Goal: Answer question/provide support: Answer question/provide support

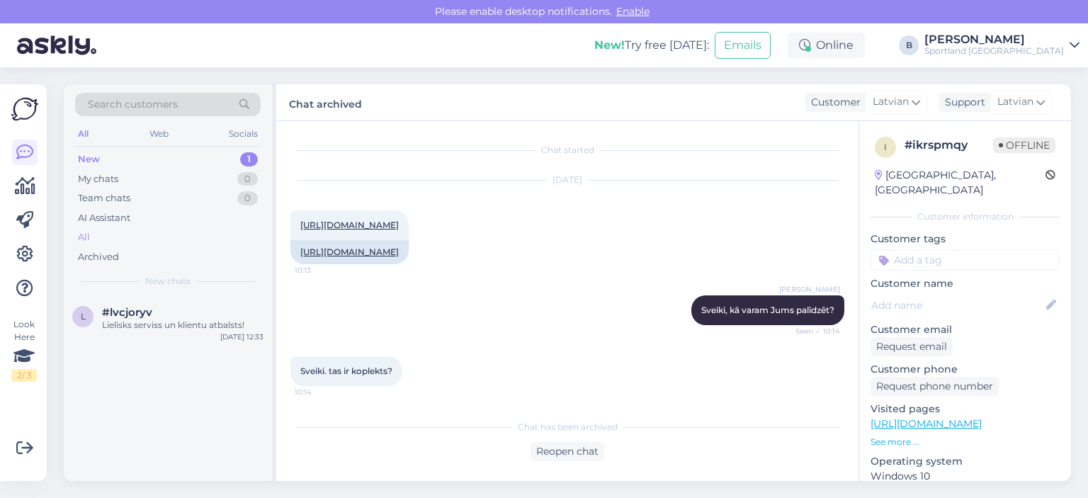
scroll to position [149, 0]
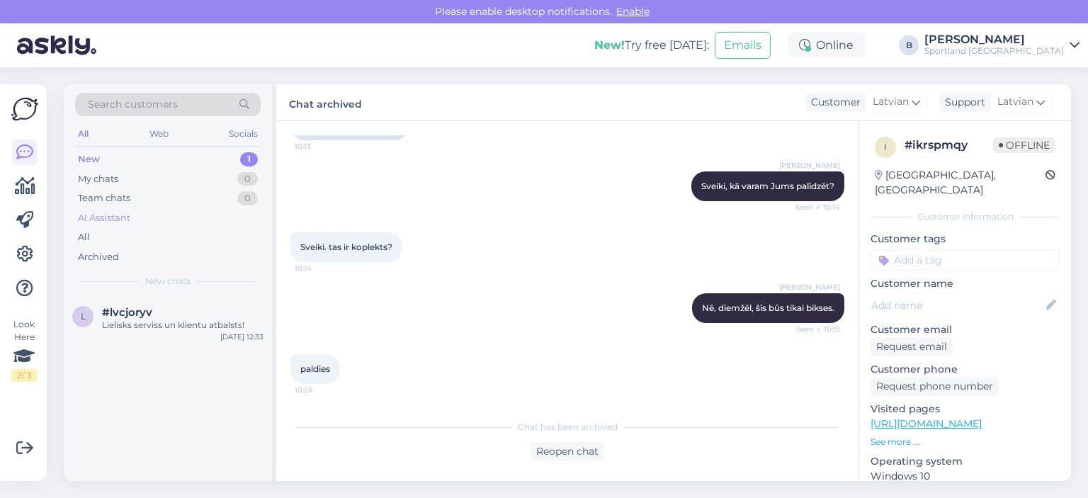
click at [100, 215] on div "AI Assistant" at bounding box center [104, 218] width 52 height 14
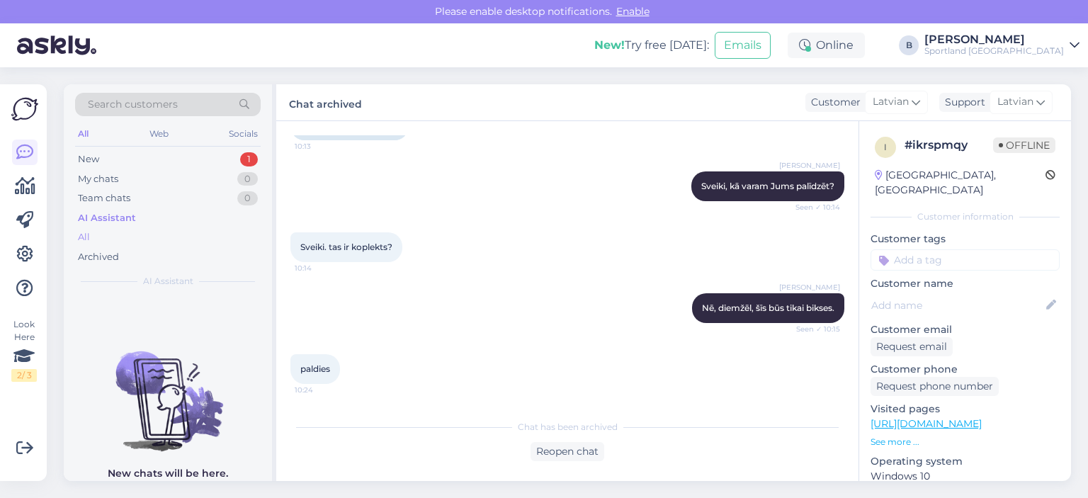
click at [93, 229] on div "All" at bounding box center [168, 237] width 186 height 20
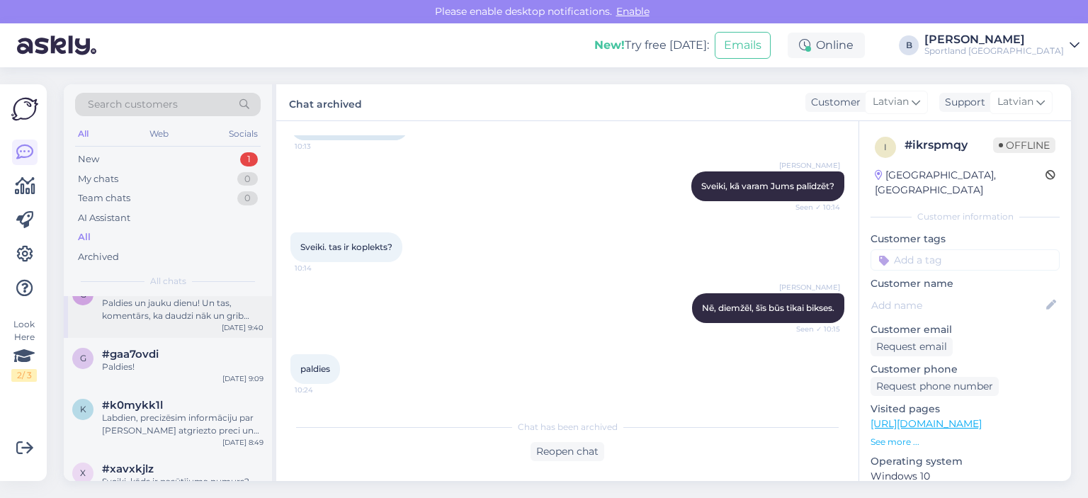
scroll to position [212, 0]
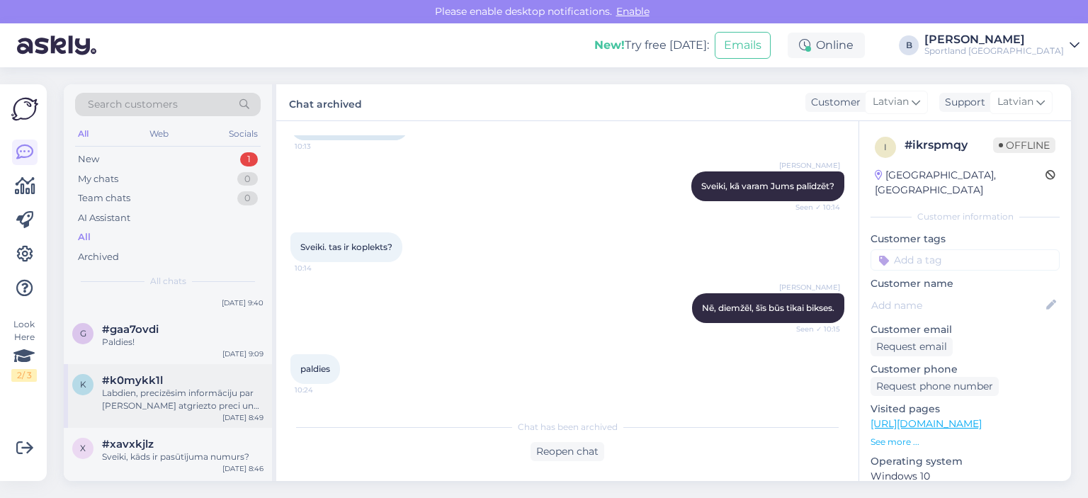
click at [164, 406] on div "Labdien, precizēsim informāciju par [PERSON_NAME] atgriezto preci un sazināsimi…" at bounding box center [182, 399] width 161 height 25
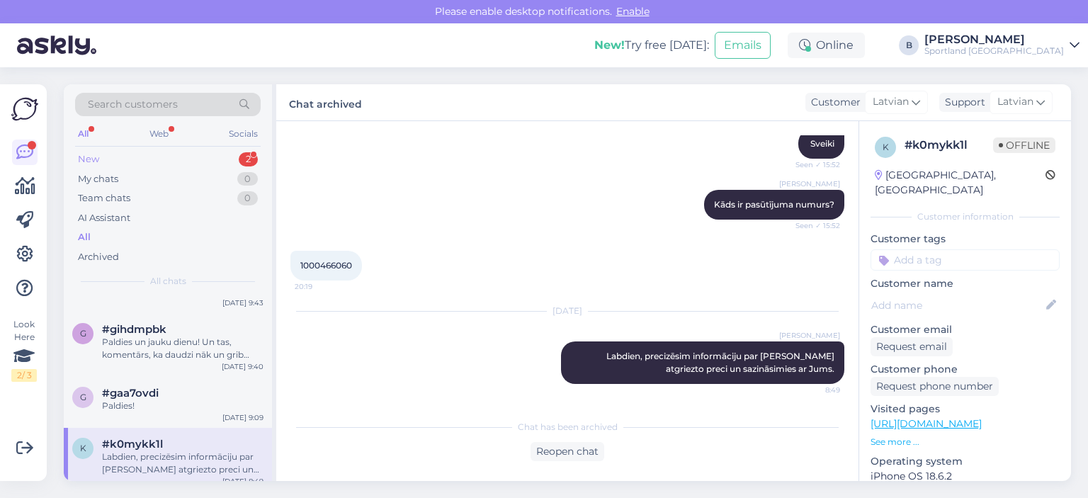
click at [145, 159] on div "New 2" at bounding box center [168, 159] width 186 height 20
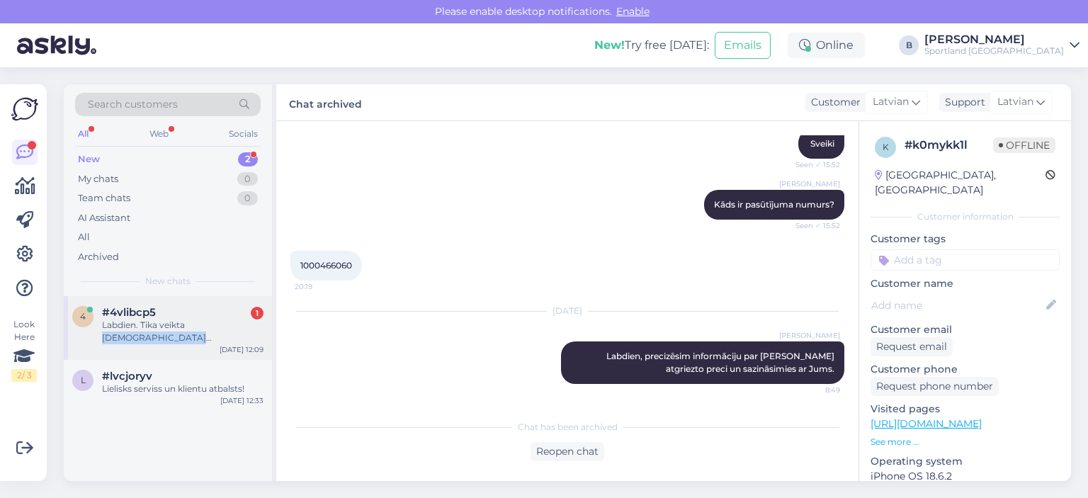
click at [190, 333] on div "Labdien. Tika veikta [DEMOGRAPHIC_DATA] #1000480392 atgriešana. Vai esat saņēmu…" at bounding box center [182, 331] width 161 height 25
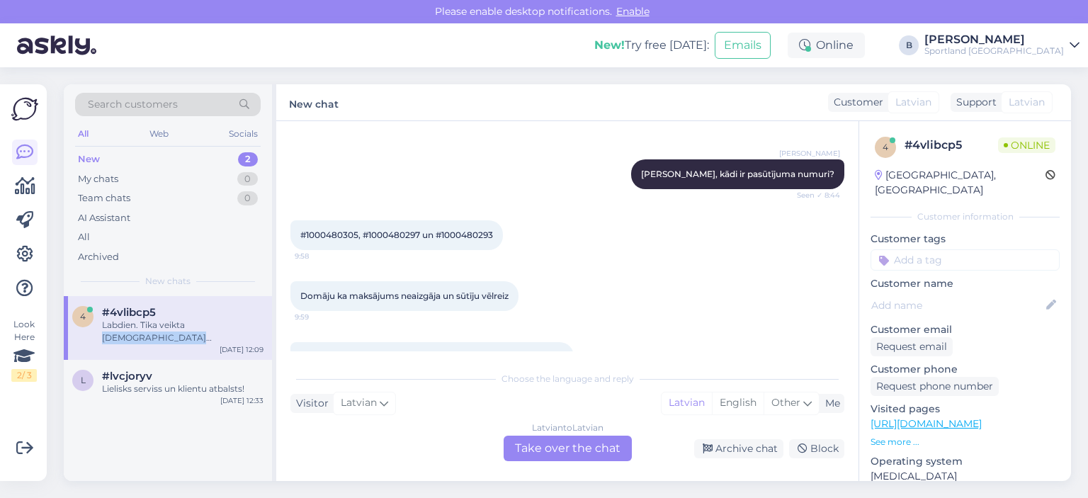
scroll to position [601, 0]
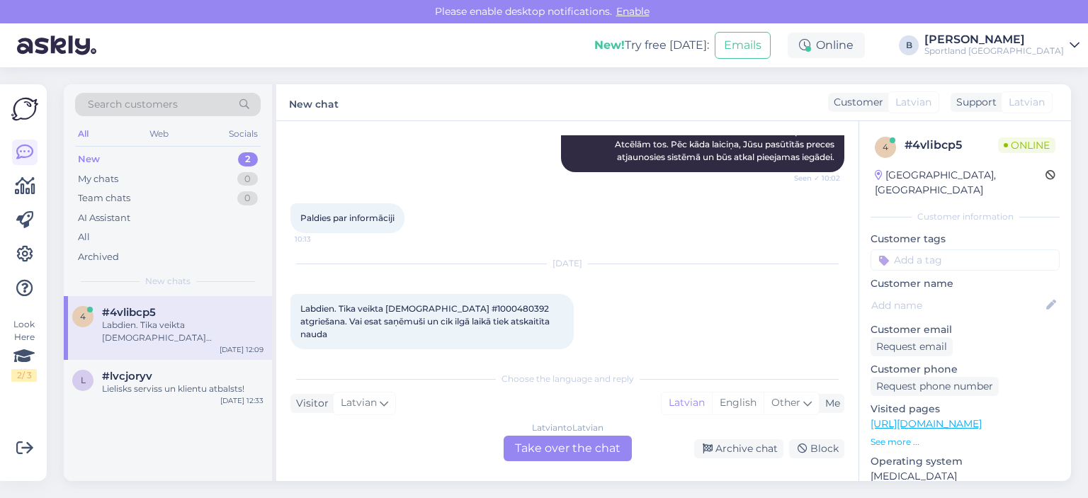
click at [578, 444] on div "Latvian to Latvian Take over the chat" at bounding box center [567, 448] width 128 height 25
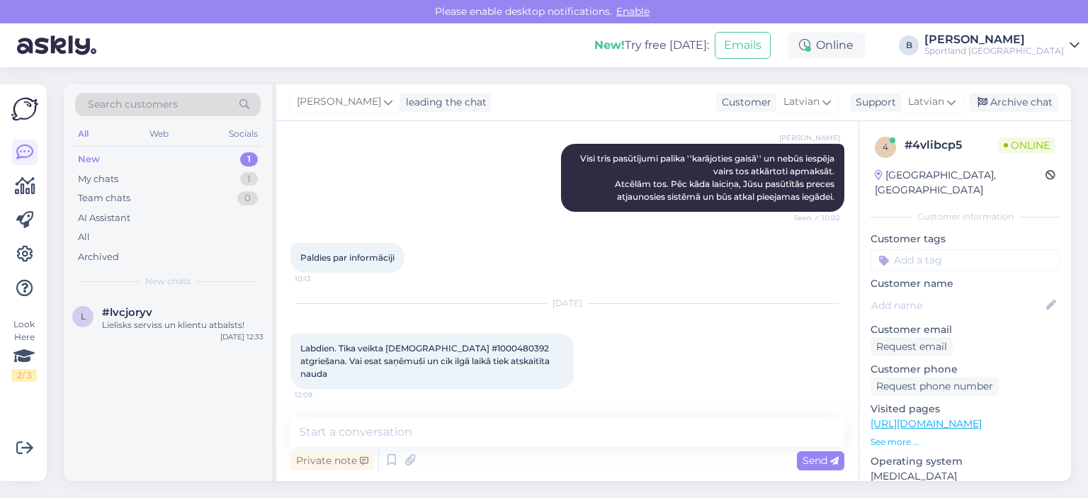
scroll to position [548, 0]
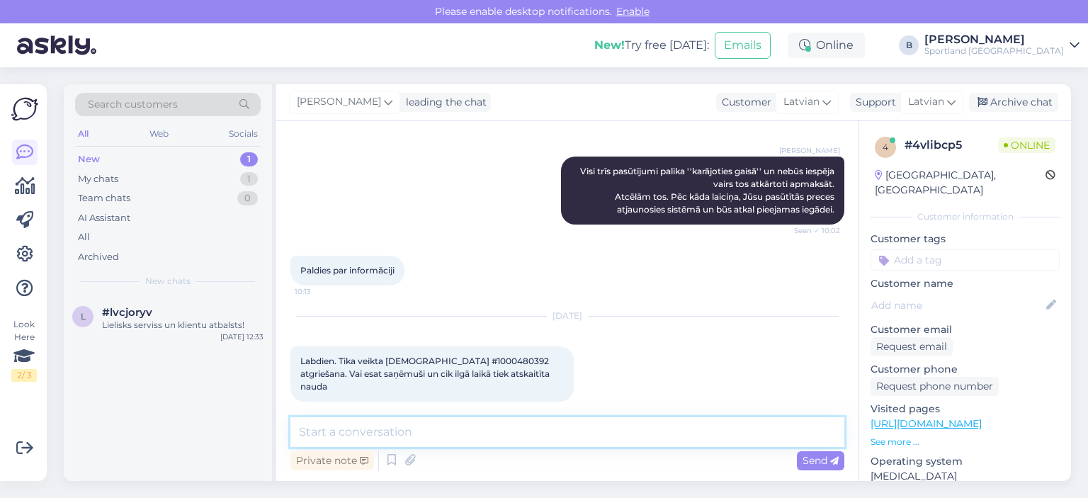
click at [578, 444] on textarea at bounding box center [567, 432] width 554 height 30
type textarea "Labdien."
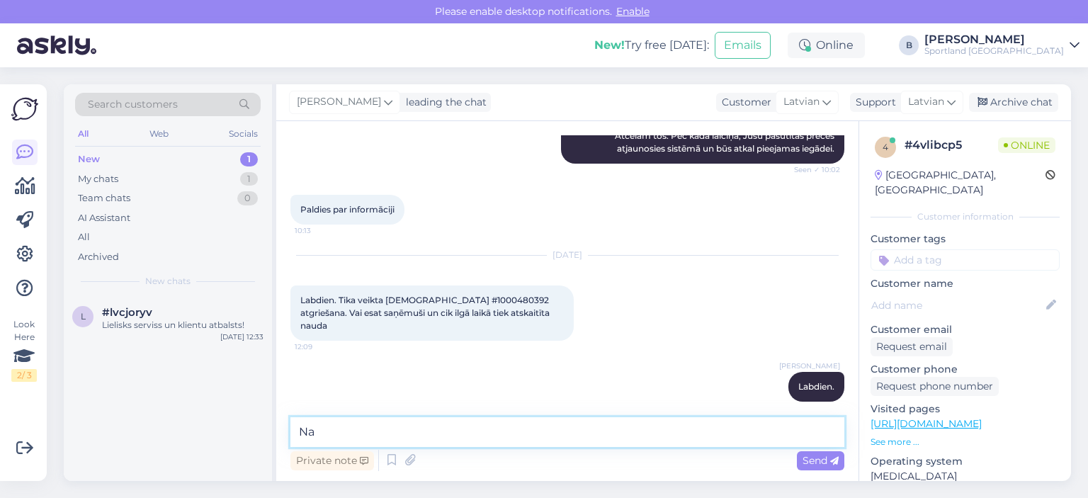
type textarea "N"
click at [467, 297] on span "Labdien. Tika veikta [DEMOGRAPHIC_DATA] #1000480392 atgriešana. Vai esat saņēmu…" at bounding box center [425, 313] width 251 height 36
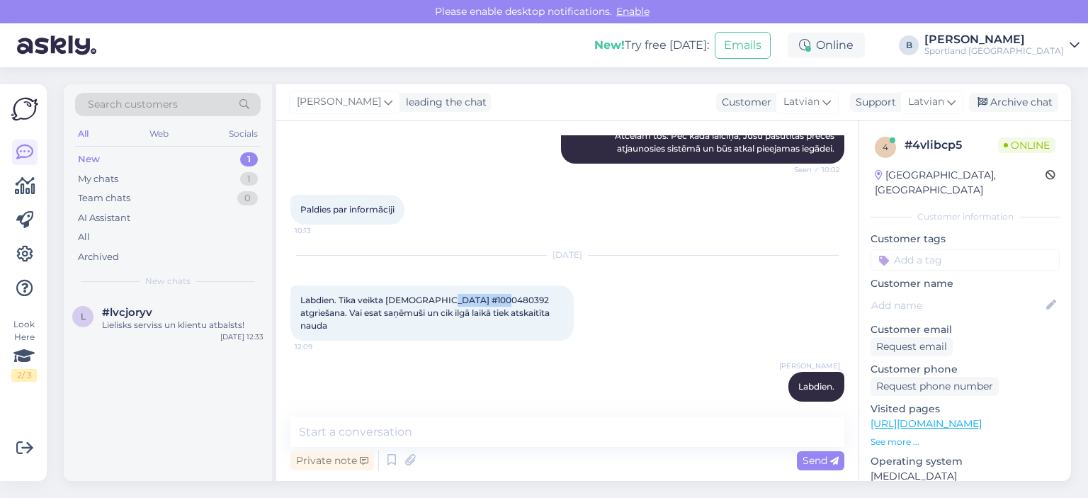
click at [467, 297] on span "Labdien. Tika veikta [DEMOGRAPHIC_DATA] #1000480392 atgriešana. Vai esat saņēmu…" at bounding box center [425, 313] width 251 height 36
copy span "1000480392"
click at [425, 436] on textarea at bounding box center [567, 432] width 554 height 30
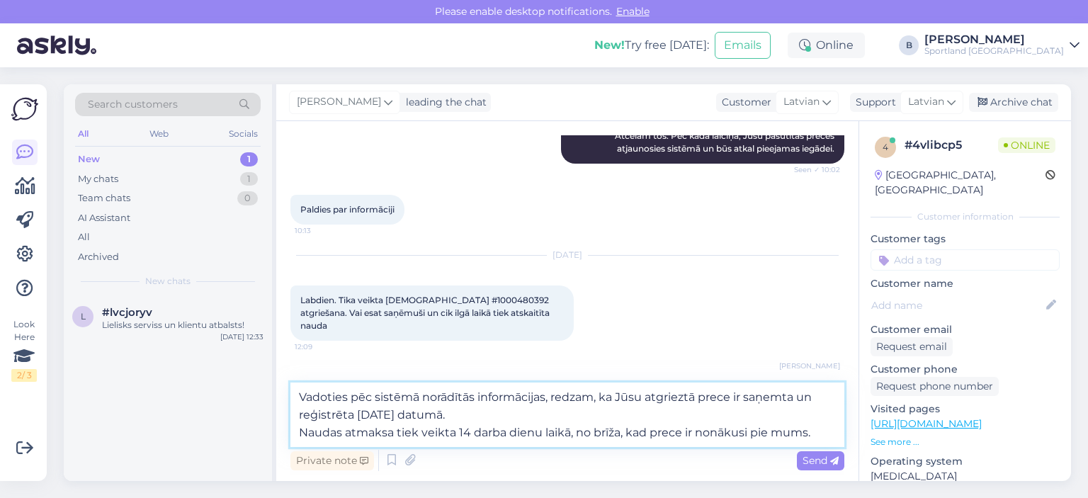
type textarea "Vadoties pēc sistēmā norādītās informācijas, redzam, ka Jūsu atgrieztā prece ir…"
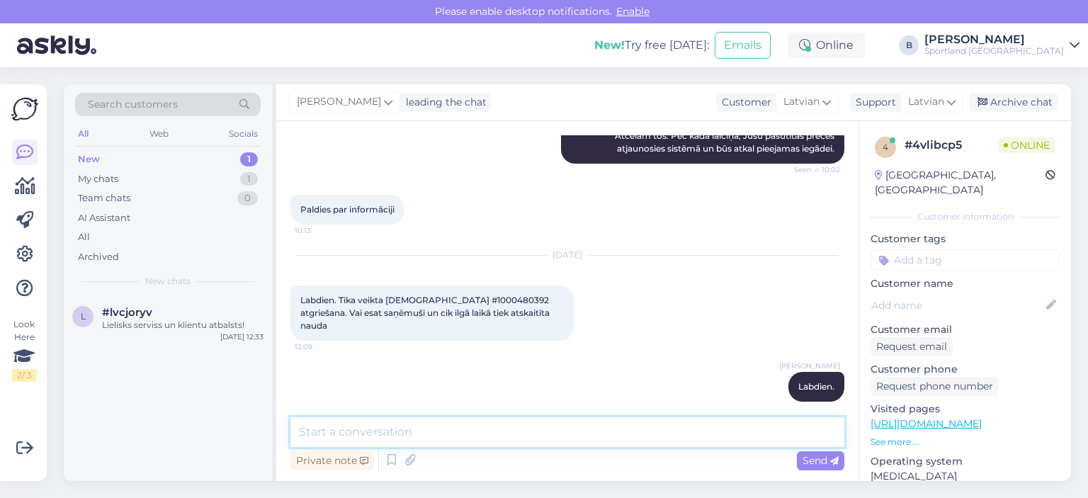
scroll to position [708, 0]
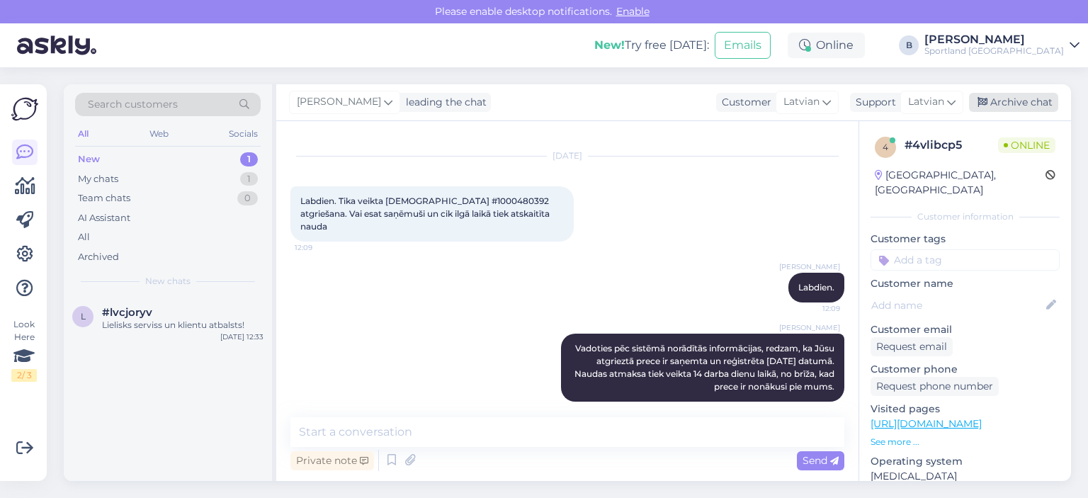
click at [991, 107] on div "Archive chat" at bounding box center [1013, 102] width 89 height 19
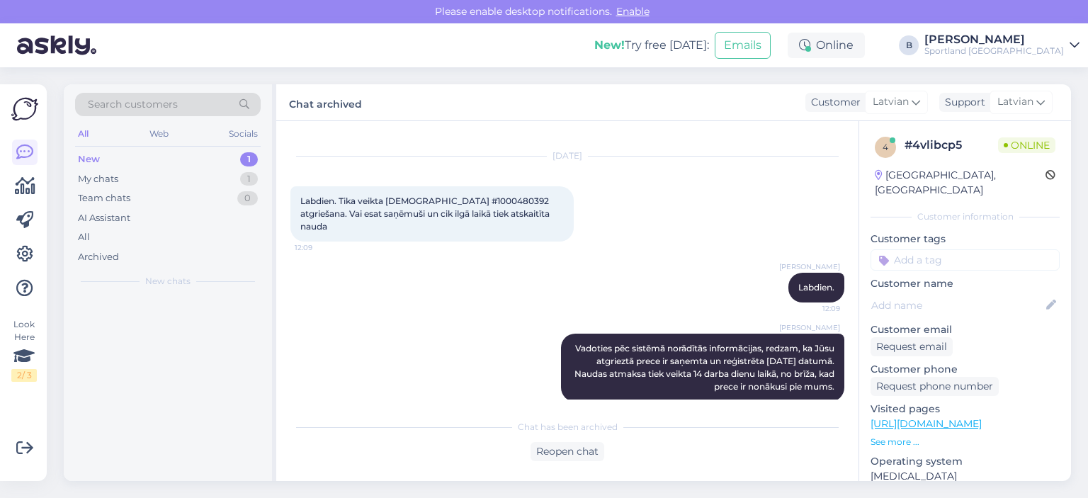
scroll to position [712, 0]
